Goal: Transaction & Acquisition: Purchase product/service

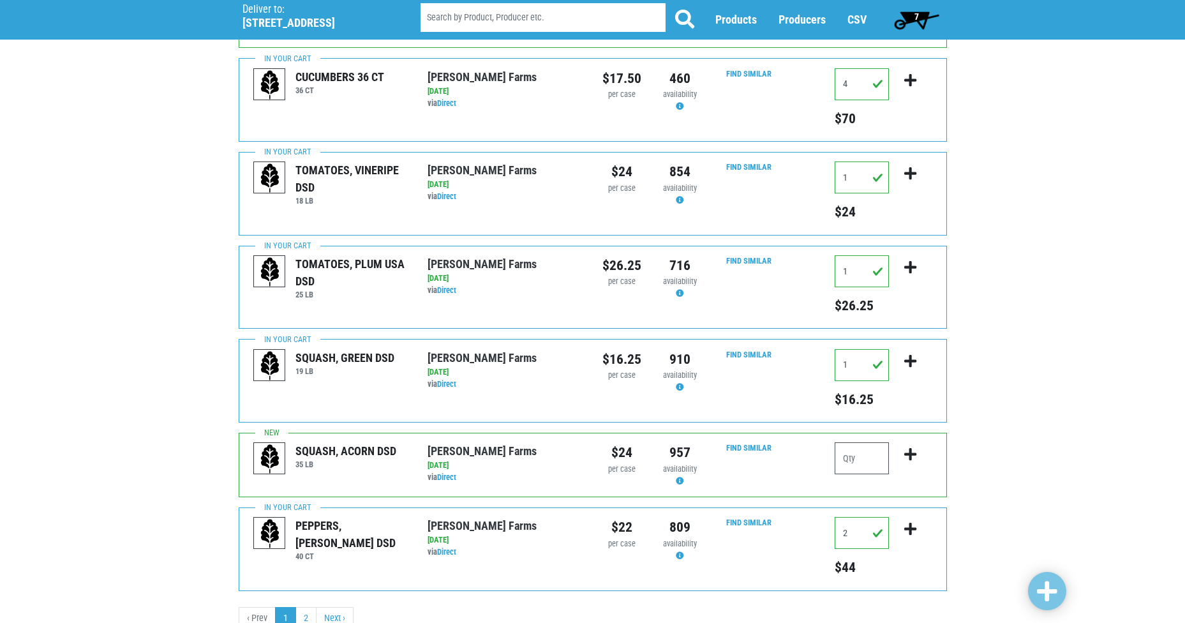
scroll to position [1213, 0]
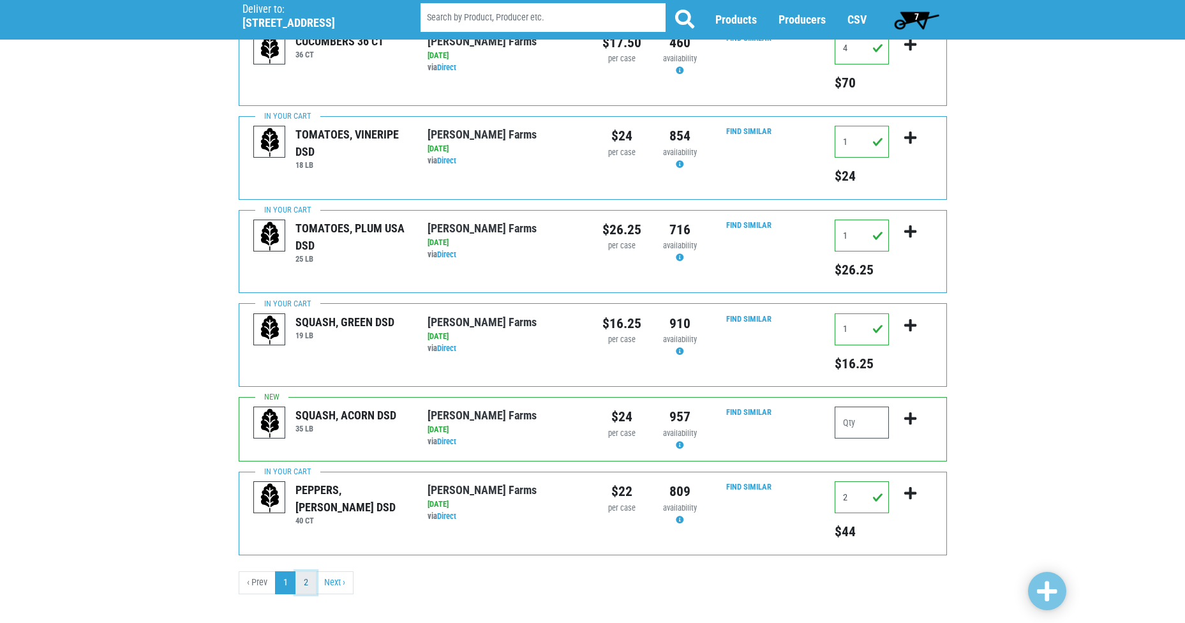
click at [303, 571] on link "2" at bounding box center [305, 582] width 21 height 23
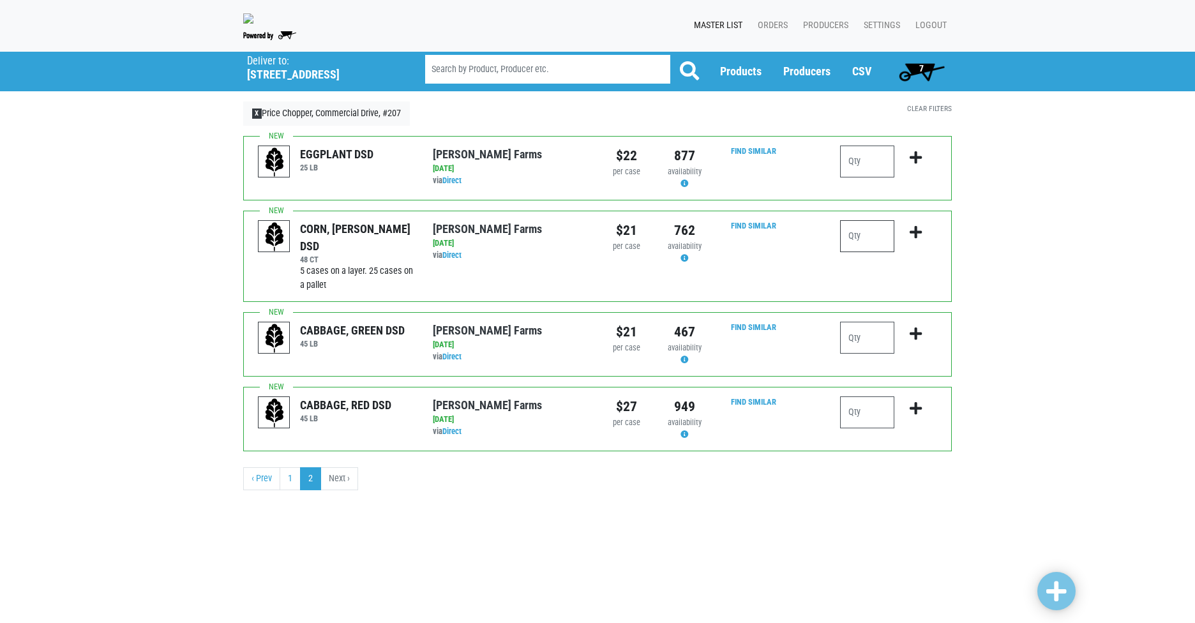
click at [867, 247] on input "number" at bounding box center [867, 236] width 54 height 32
type input "10"
click at [881, 347] on input "number" at bounding box center [867, 338] width 54 height 32
type input "1"
click at [1056, 574] on link at bounding box center [1056, 591] width 38 height 38
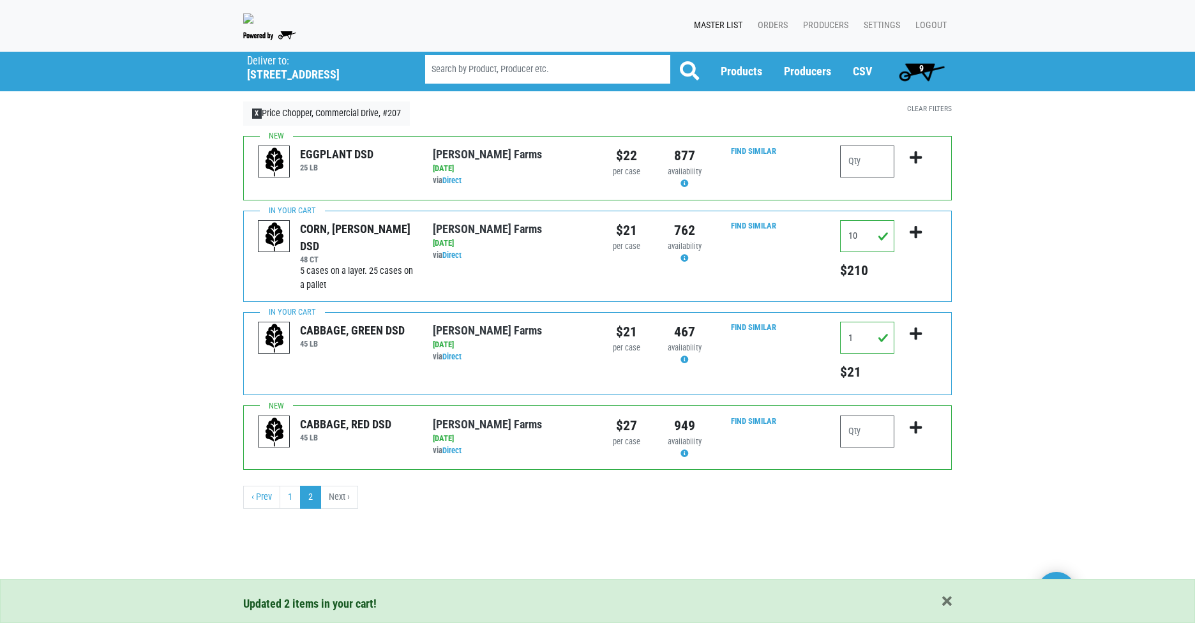
click at [913, 82] on span "9" at bounding box center [921, 72] width 57 height 26
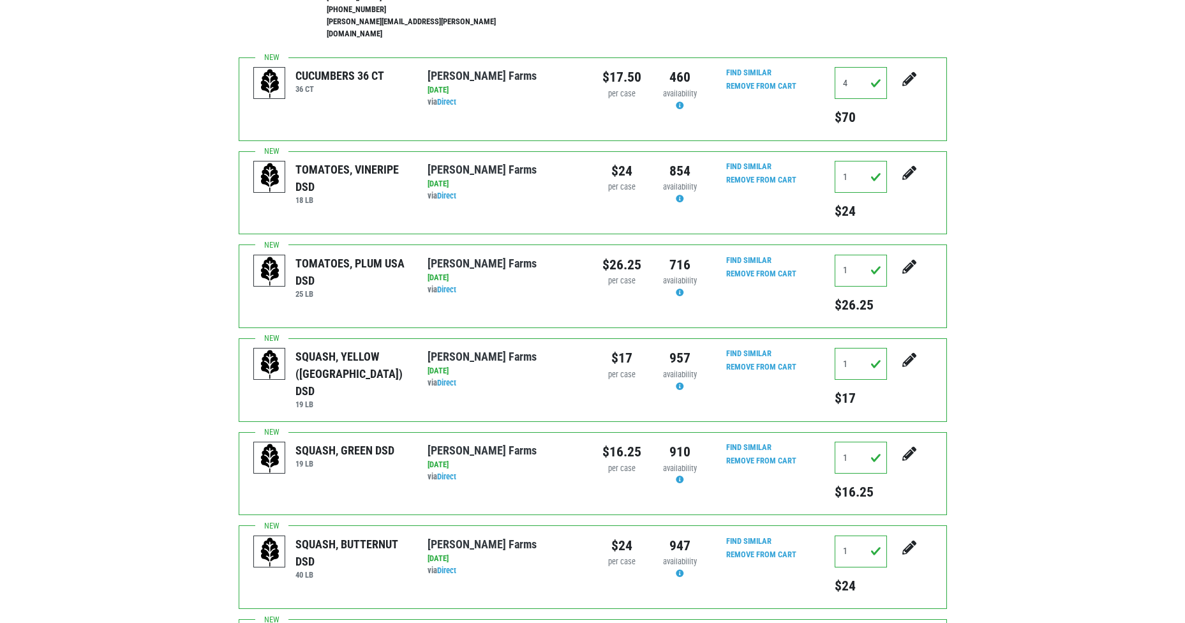
scroll to position [255, 0]
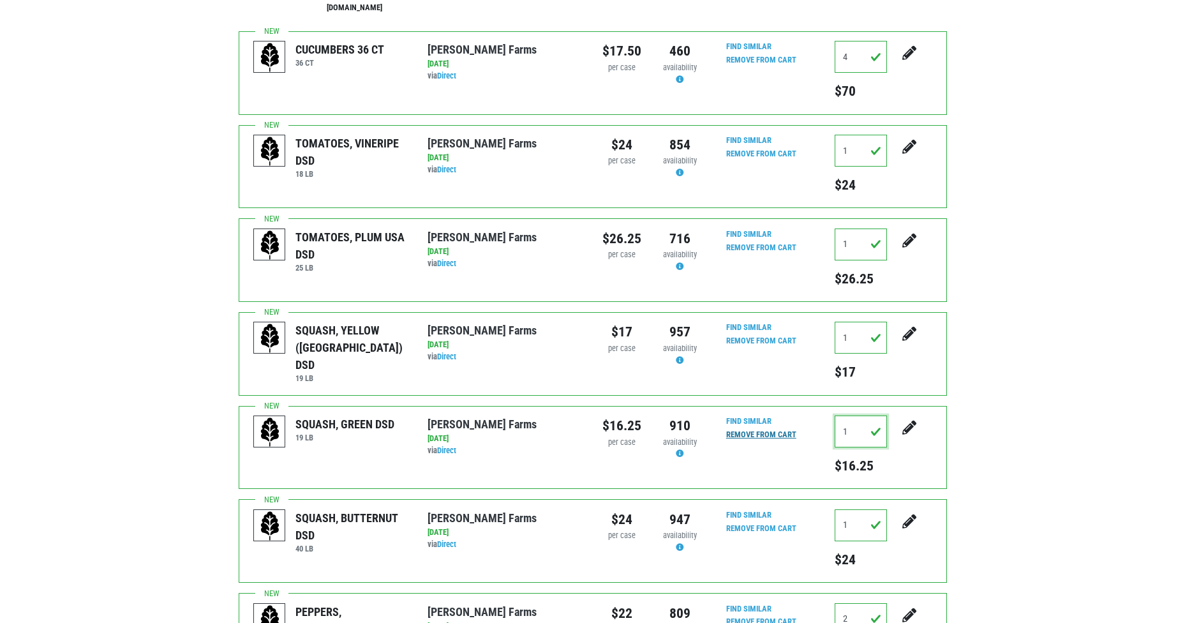
drag, startPoint x: 863, startPoint y: 430, endPoint x: 749, endPoint y: 421, distance: 114.6
click at [749, 421] on div "SQUASH, GREEN DSD 19 [PERSON_NAME] Farms [DATE] via Direct $16.25 per case 910 …" at bounding box center [593, 448] width 708 height 84
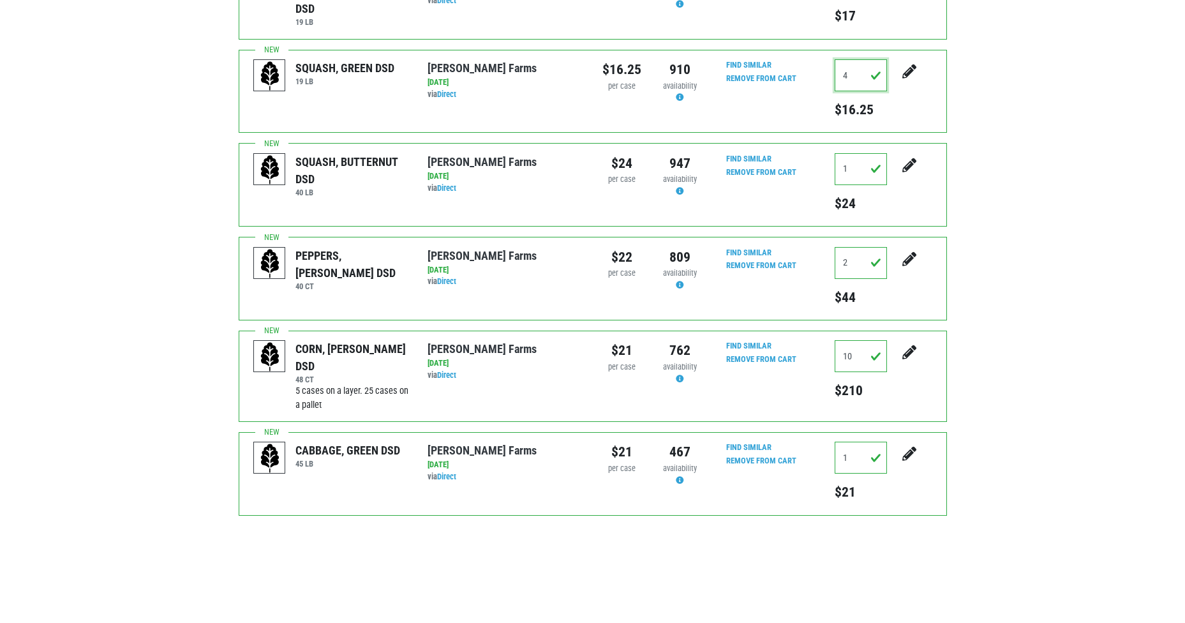
type input "4"
click at [1091, 424] on div "Search [STREET_ADDRESS]) Preferred vendor [PERSON_NAME] Farms [STREET_ADDRESS][…" at bounding box center [592, 45] width 1185 height 1169
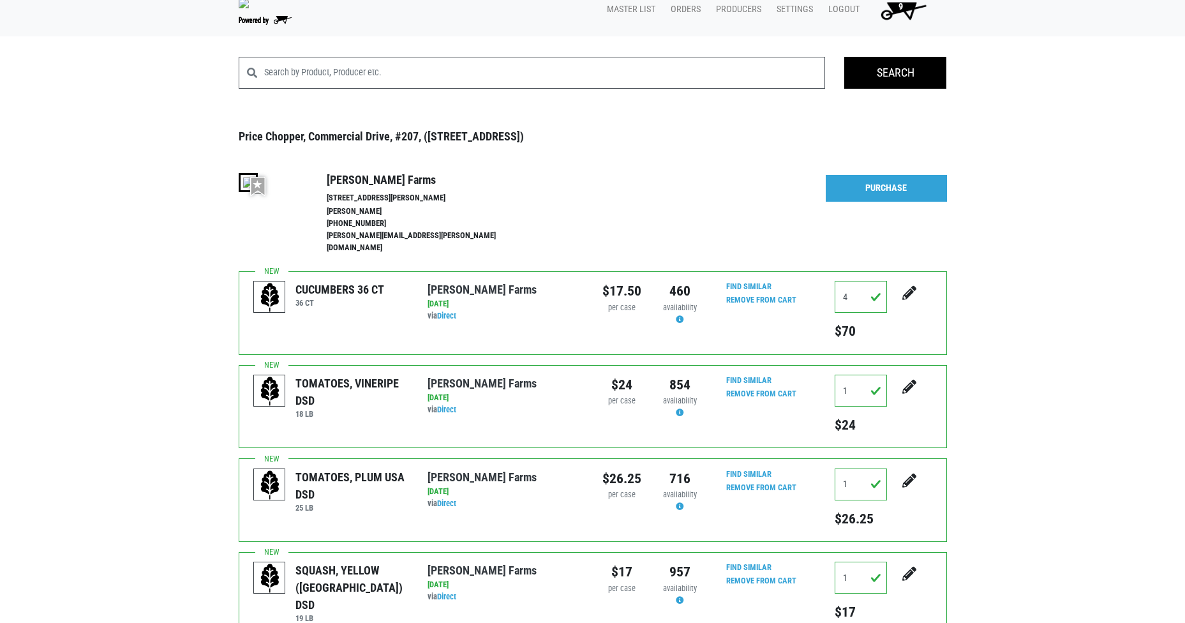
scroll to position [0, 0]
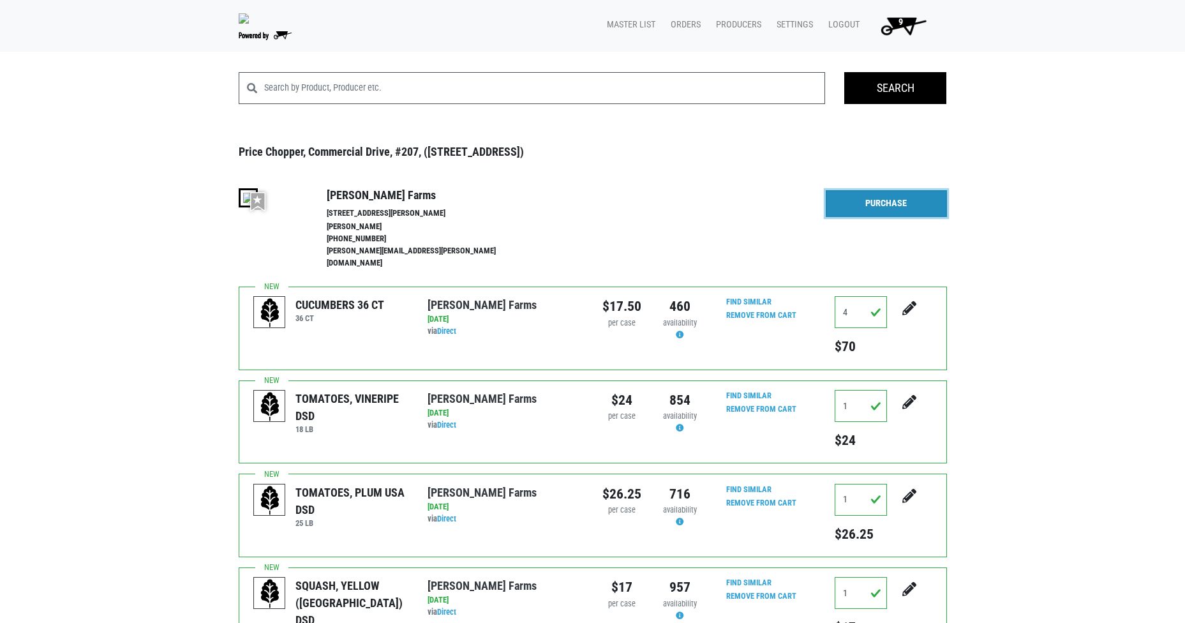
click at [879, 209] on link "Purchase" at bounding box center [886, 203] width 121 height 27
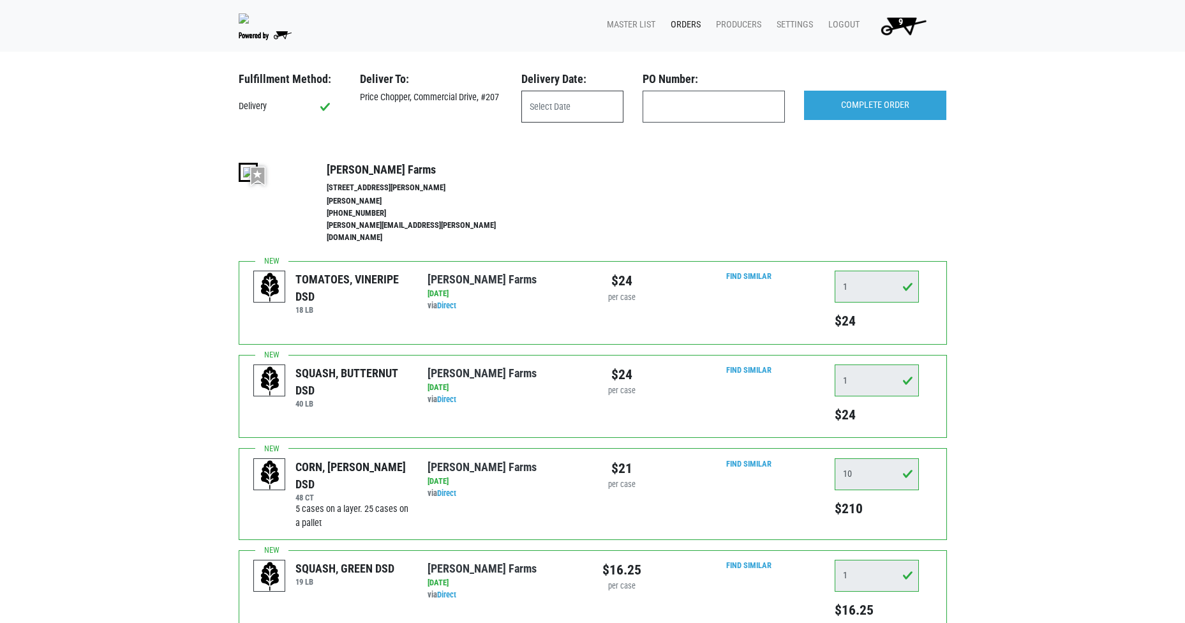
click at [564, 110] on input "text" at bounding box center [572, 107] width 102 height 32
click at [628, 281] on span "27" at bounding box center [620, 281] width 25 height 25
type input "[DATE]"
click at [883, 117] on input "COMPLETE ORDER" at bounding box center [875, 105] width 142 height 29
